Goal: Transaction & Acquisition: Purchase product/service

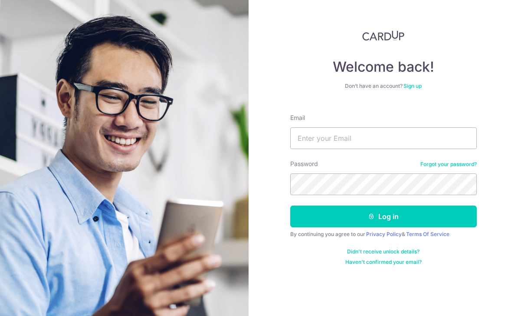
click at [340, 161] on div "Password Forgot your password?" at bounding box center [383, 177] width 187 height 36
click at [332, 132] on input "Email" at bounding box center [383, 138] width 187 height 22
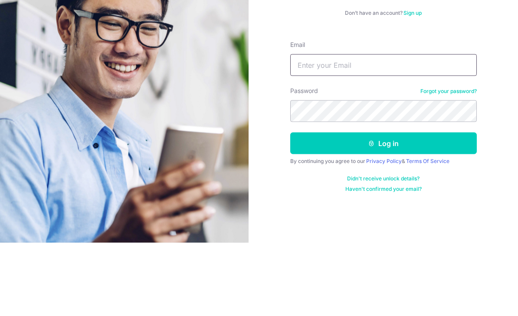
scroll to position [28, 0]
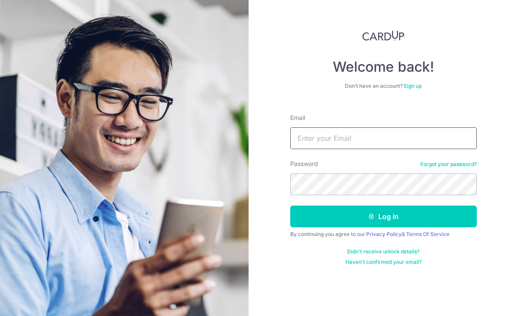
type input "ruixiong.yew@gmail.com"
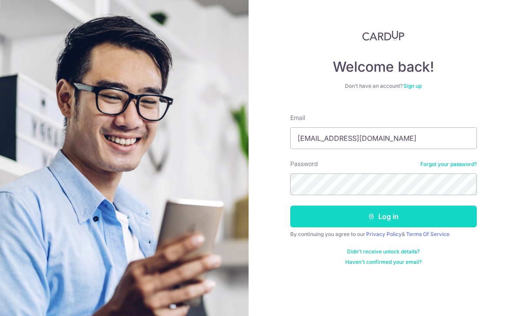
click at [349, 205] on button "Log in" at bounding box center [383, 216] width 187 height 22
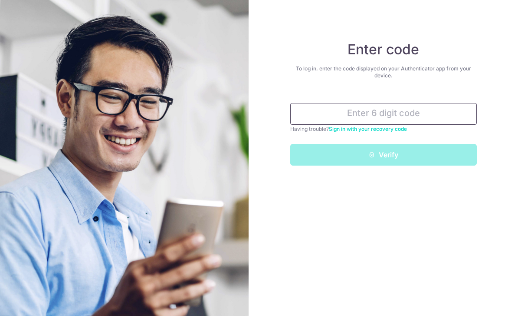
click at [336, 119] on input "text" at bounding box center [383, 114] width 187 height 22
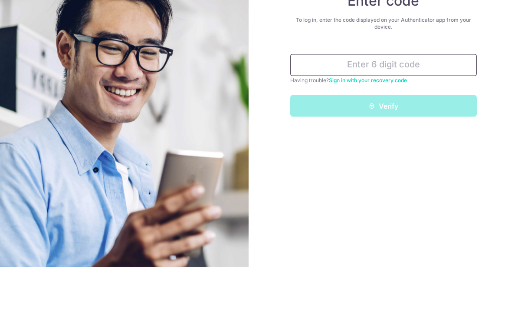
click at [334, 103] on input "text" at bounding box center [383, 114] width 187 height 22
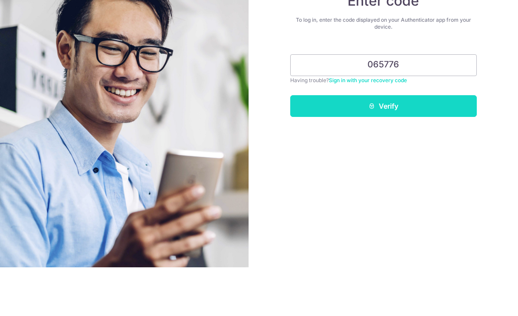
type input "065776"
click at [338, 144] on button "Verify" at bounding box center [383, 155] width 187 height 22
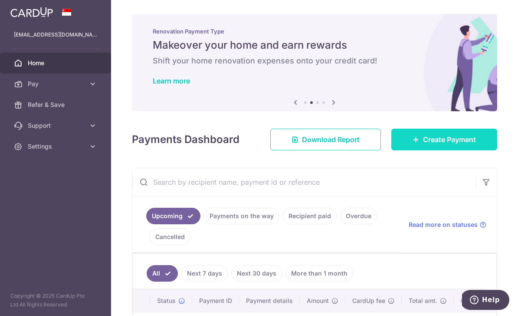
click at [438, 145] on span "Create Payment" at bounding box center [449, 139] width 53 height 10
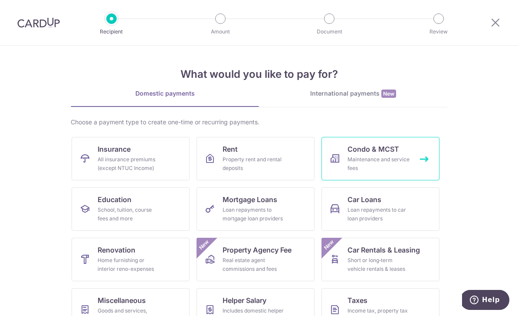
click at [362, 152] on span "Condo & MCST" at bounding box center [374, 149] width 52 height 10
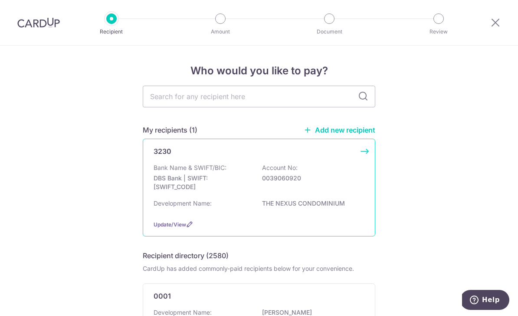
click at [273, 180] on p "0039060920" at bounding box center [310, 178] width 97 height 9
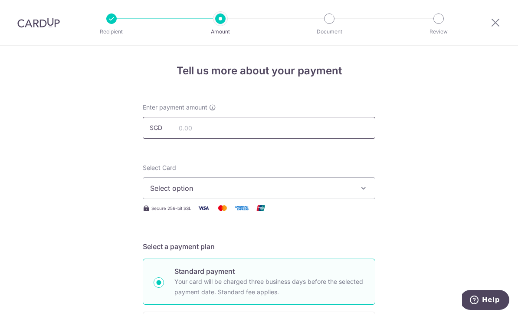
click at [225, 137] on input "text" at bounding box center [259, 128] width 233 height 22
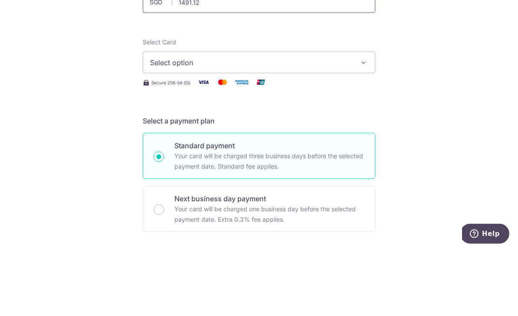
scroll to position [58, 0]
click at [184, 119] on button "Select option" at bounding box center [259, 130] width 233 height 22
type input "1,491.12"
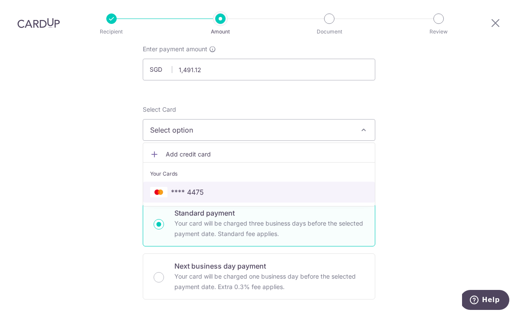
click at [171, 187] on span "**** 4475" at bounding box center [259, 192] width 218 height 10
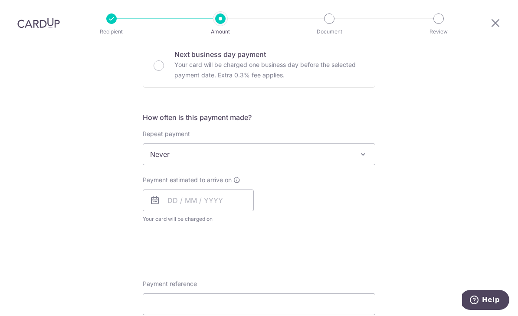
scroll to position [269, 0]
click at [174, 144] on span "Never" at bounding box center [259, 154] width 232 height 21
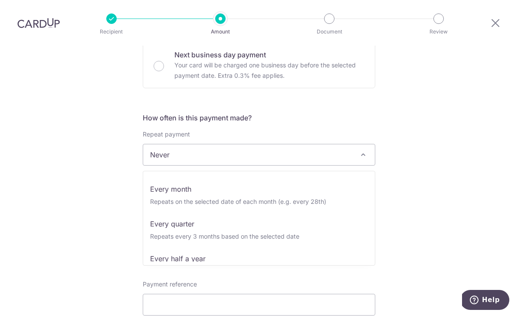
scroll to position [67, 0]
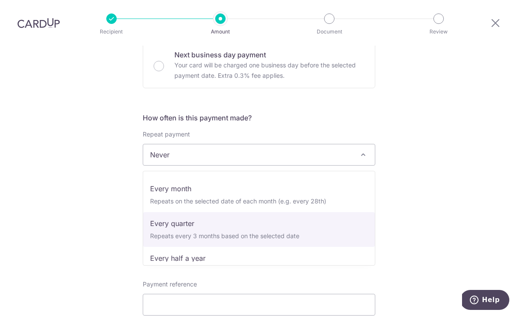
select select "4"
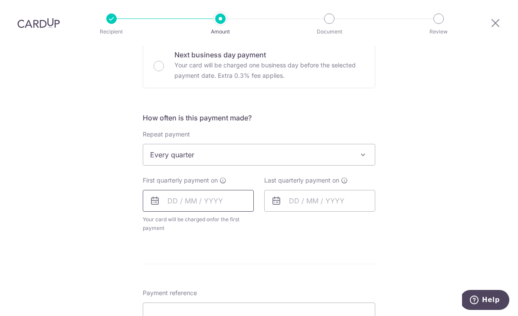
click at [178, 190] on input "text" at bounding box center [198, 201] width 111 height 22
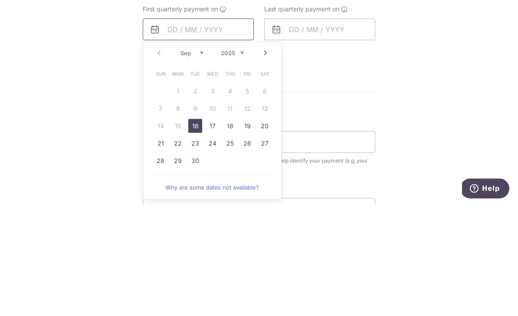
scroll to position [327, 0]
click at [200, 232] on link "16" at bounding box center [195, 239] width 14 height 14
type input "16/09/2025"
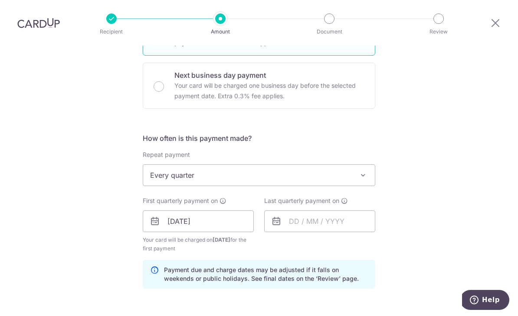
scroll to position [250, 0]
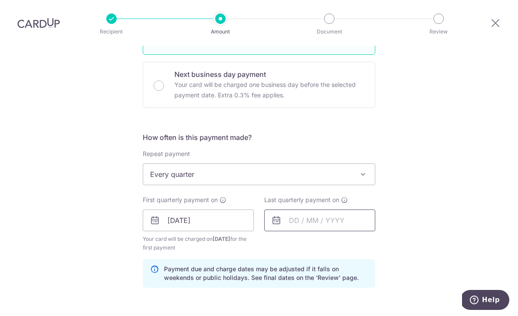
click at [297, 209] on input "text" at bounding box center [319, 220] width 111 height 22
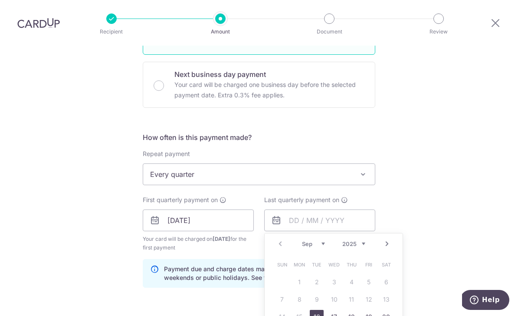
click at [305, 164] on span "Every quarter" at bounding box center [259, 174] width 232 height 21
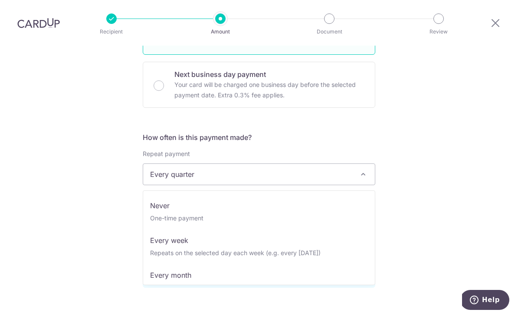
scroll to position [0, 0]
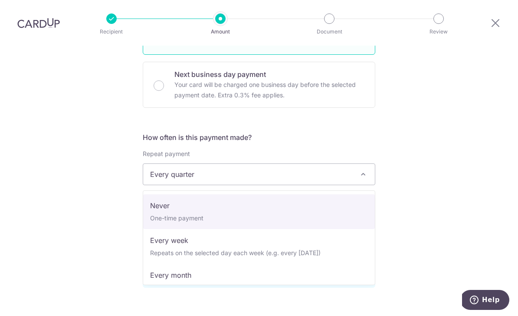
select select "1"
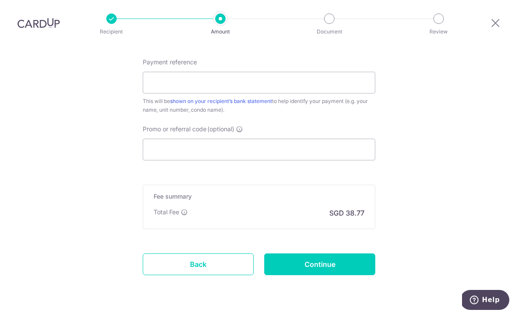
scroll to position [527, 0]
click at [259, 72] on input "Payment reference" at bounding box center [259, 83] width 233 height 22
type input "Blk 951 Unit 06-04"
click at [161, 138] on input "Promo or referral code (optional)" at bounding box center [259, 149] width 233 height 22
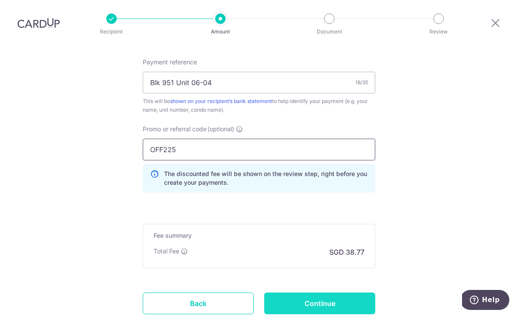
type input "OFF225"
click at [327, 292] on input "Continue" at bounding box center [319, 303] width 111 height 22
type input "Create Schedule"
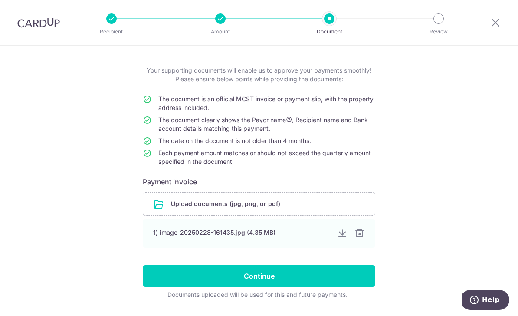
scroll to position [36, 0]
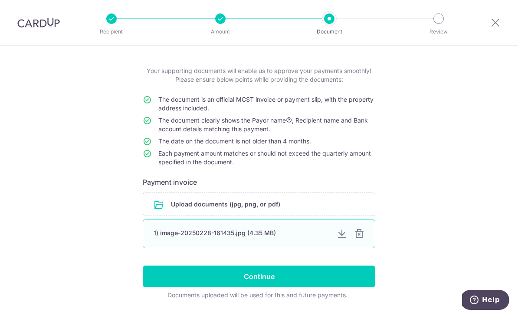
click at [360, 237] on div at bounding box center [359, 233] width 10 height 10
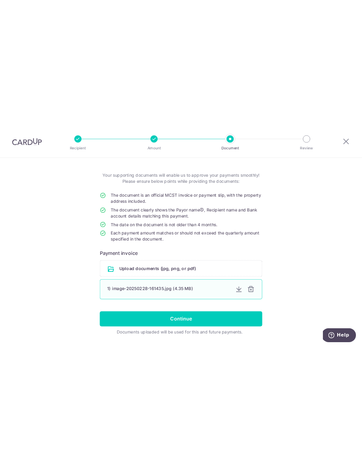
scroll to position [1, 0]
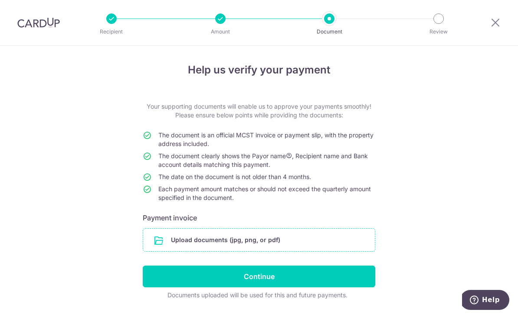
click at [264, 236] on input "file" at bounding box center [259, 239] width 232 height 23
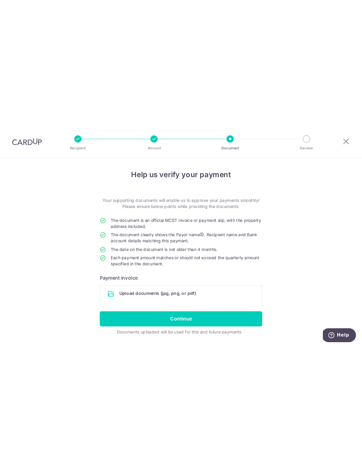
scroll to position [0, 0]
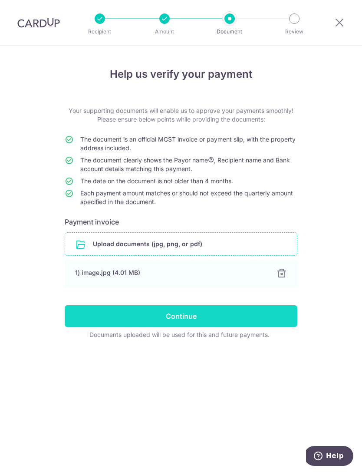
click at [96, 315] on input "Continue" at bounding box center [181, 316] width 233 height 22
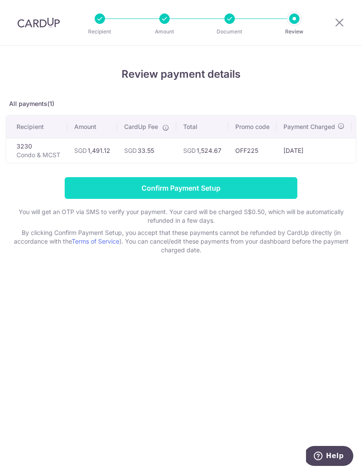
click at [116, 189] on input "Confirm Payment Setup" at bounding box center [181, 188] width 233 height 22
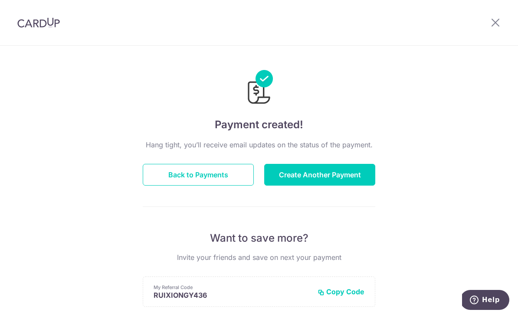
scroll to position [0, 0]
click at [491, 18] on icon at bounding box center [496, 22] width 10 height 11
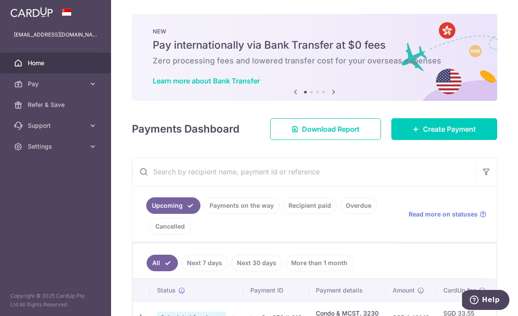
click at [0, 0] on button "button" at bounding box center [0, 0] width 0 height 0
click at [71, 146] on span "Settings" at bounding box center [56, 146] width 57 height 9
click at [43, 191] on span "Logout" at bounding box center [56, 188] width 57 height 9
